Goal: Information Seeking & Learning: Learn about a topic

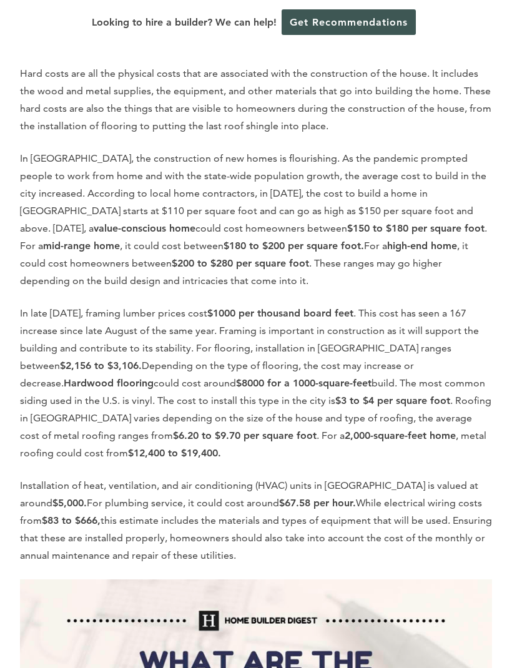
scroll to position [2193, 0]
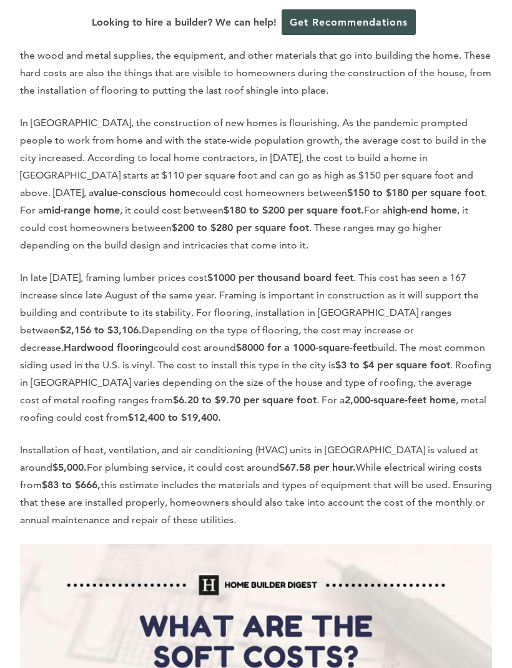
click at [422, 442] on p "Installation of heat, ventilation, and air conditioning (HVAC) units in Fayette…" at bounding box center [256, 485] width 472 height 87
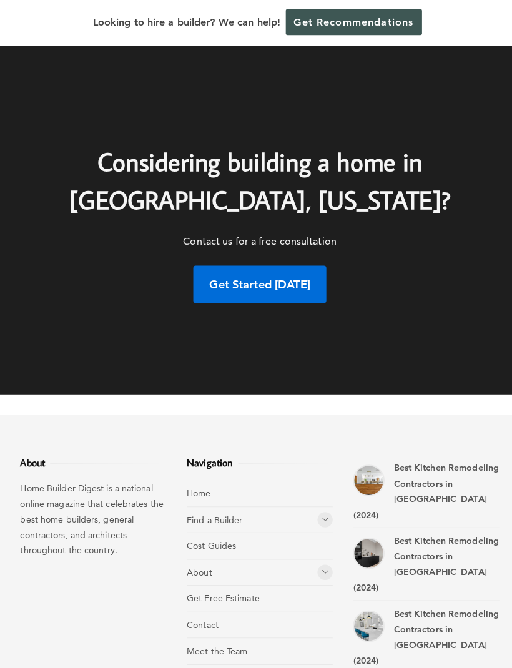
scroll to position [6492, 0]
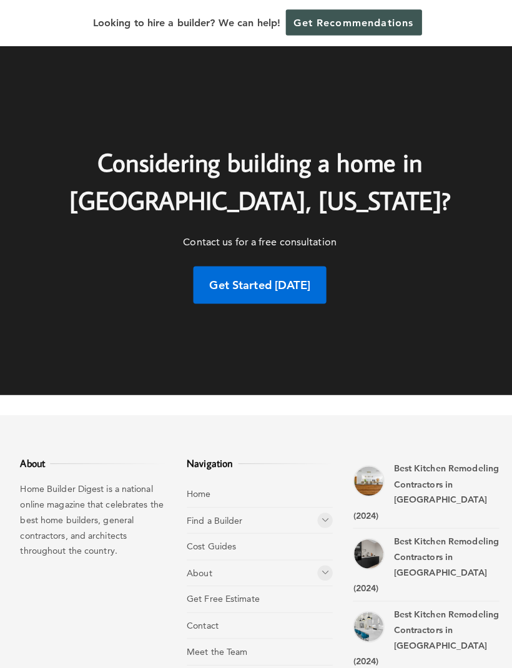
click at [322, 508] on icon at bounding box center [320, 512] width 7 height 9
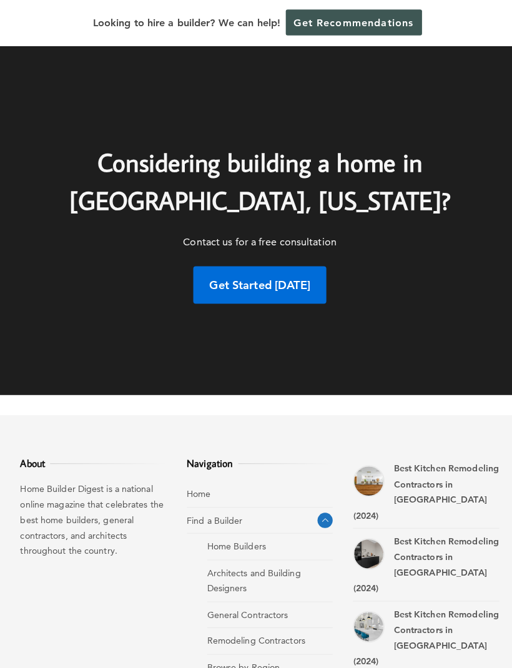
click at [261, 533] on link "Home Builders" at bounding box center [233, 538] width 58 height 11
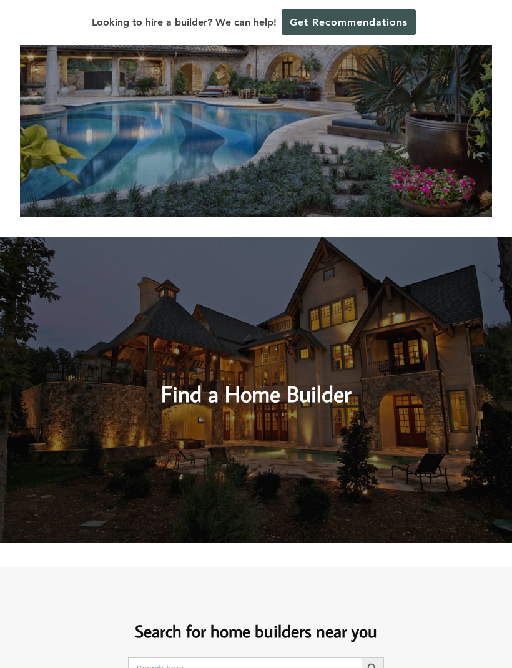
scroll to position [223, 0]
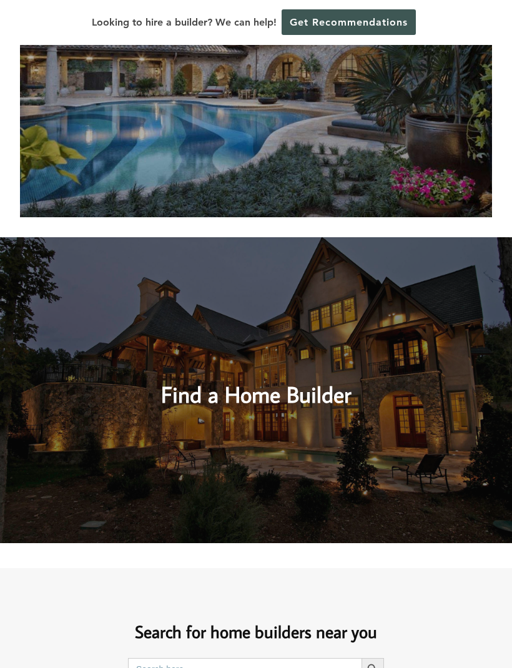
click at [456, 434] on img at bounding box center [256, 390] width 512 height 306
click at [407, 442] on img at bounding box center [256, 390] width 512 height 306
click at [383, 419] on img at bounding box center [256, 390] width 512 height 306
click at [347, 397] on h2 "Find a Home Builder" at bounding box center [256, 383] width 465 height 56
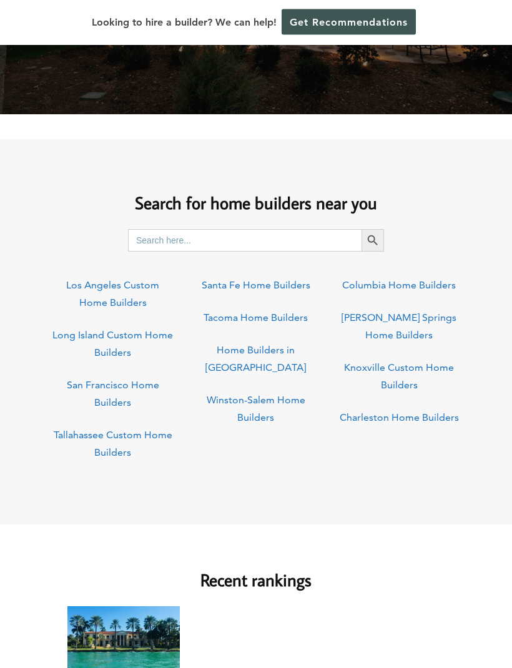
scroll to position [652, 0]
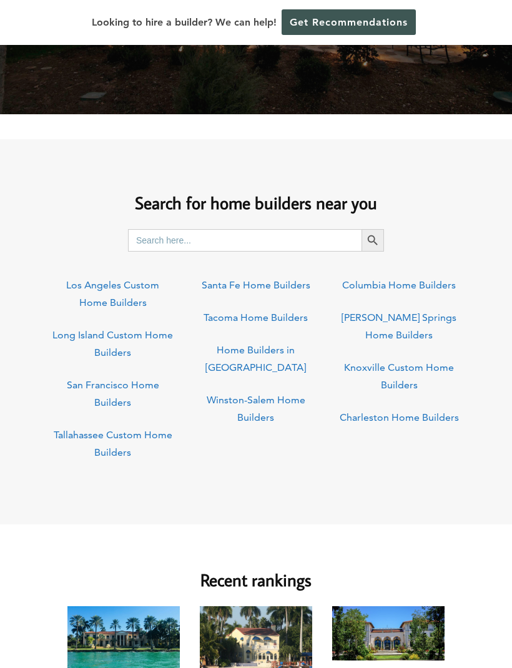
click at [284, 242] on input "Search for:" at bounding box center [245, 240] width 234 height 22
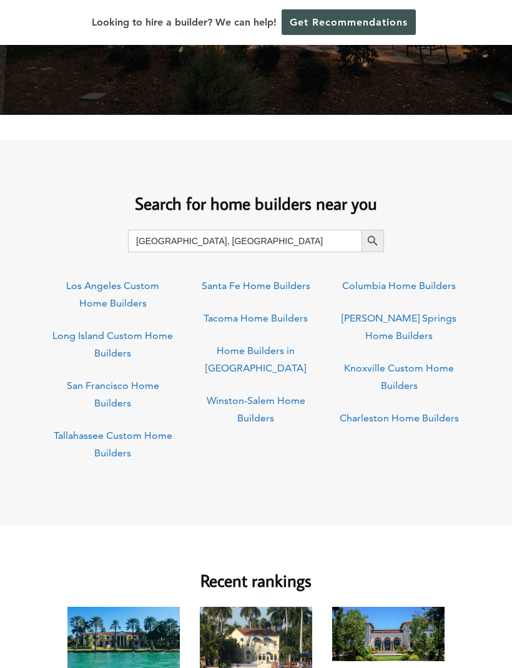
type input "[GEOGRAPHIC_DATA], [GEOGRAPHIC_DATA]"
click at [377, 240] on icon "Search" at bounding box center [373, 241] width 14 height 14
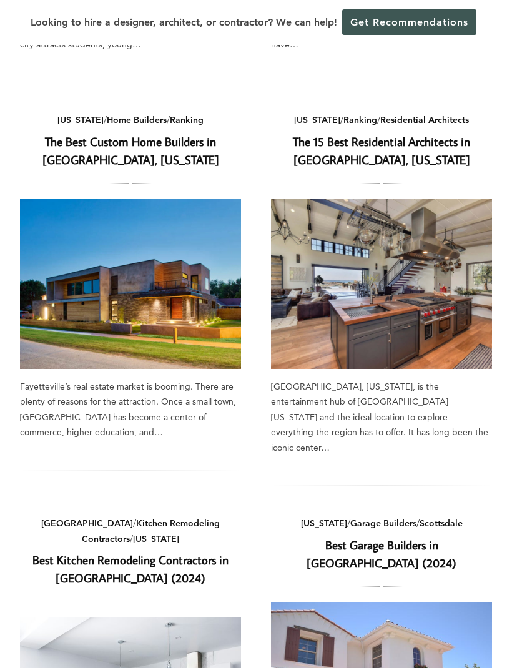
scroll to position [427, 0]
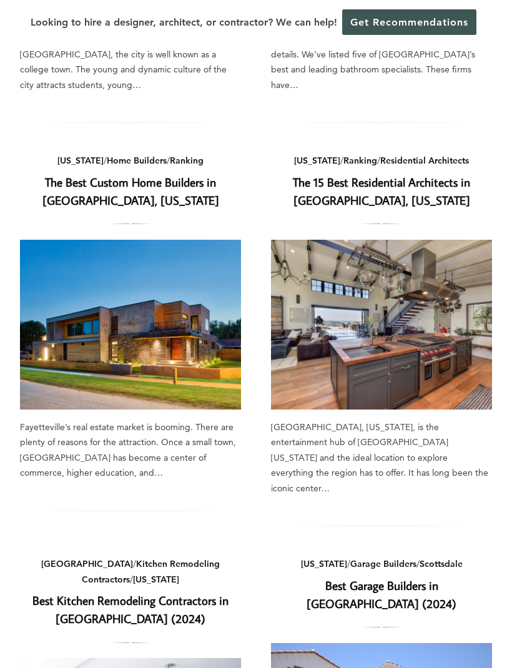
click at [83, 353] on img at bounding box center [130, 325] width 221 height 170
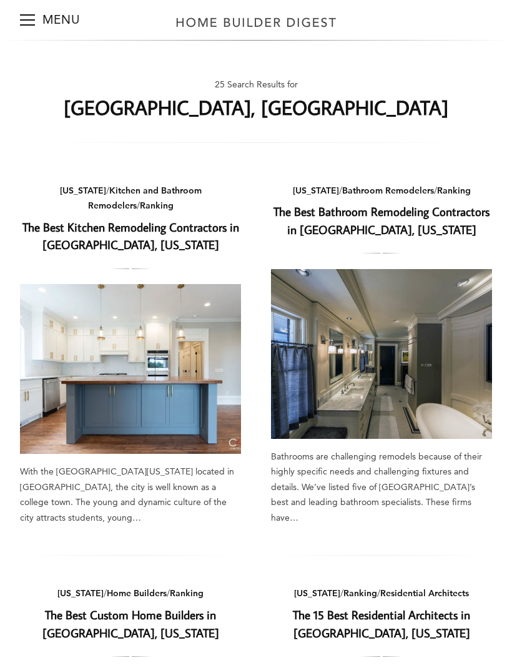
scroll to position [0, 0]
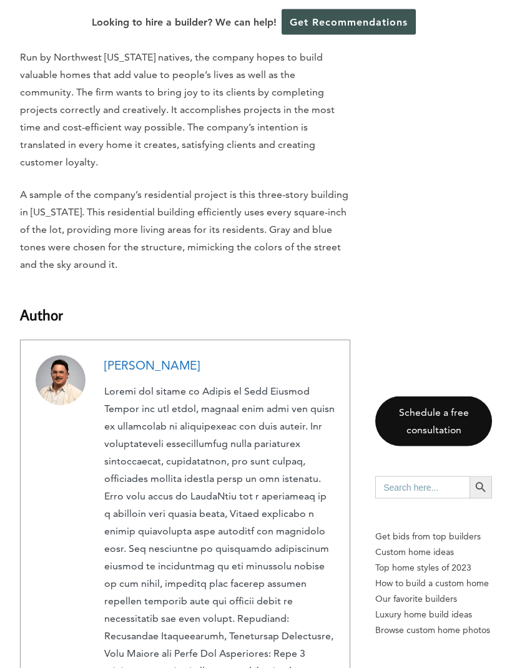
scroll to position [8604, 0]
